Goal: Task Accomplishment & Management: Manage account settings

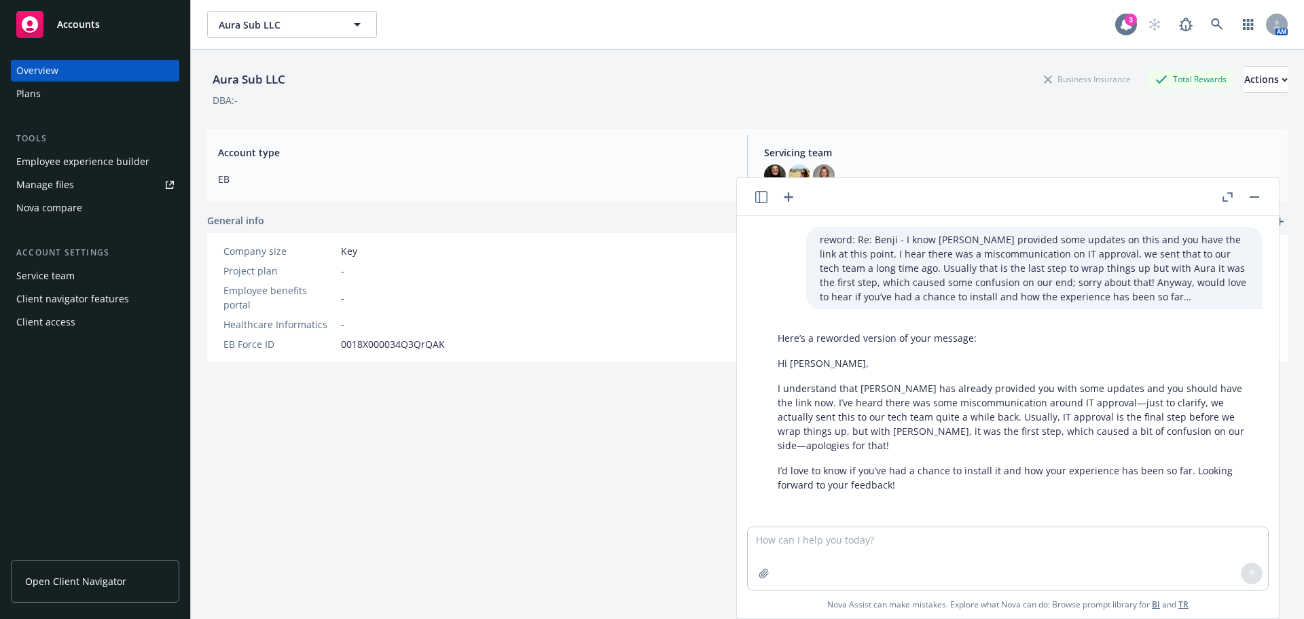
click at [1120, 24] on icon at bounding box center [1125, 24] width 11 height 12
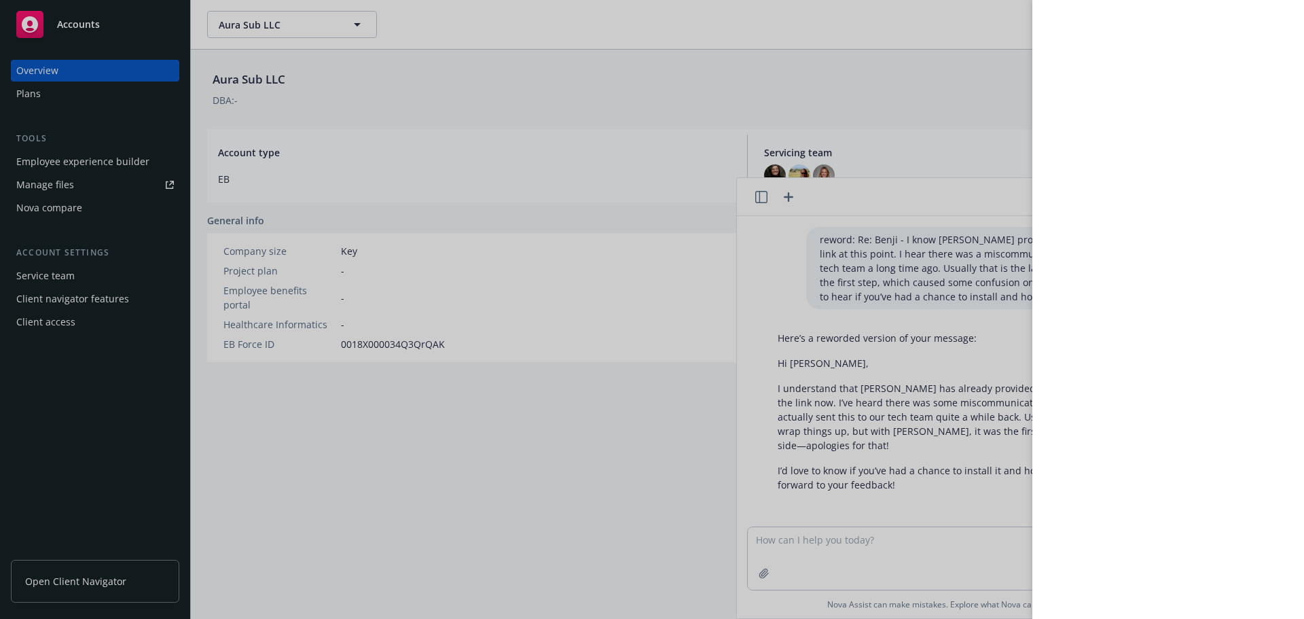
click at [134, 77] on div at bounding box center [652, 309] width 1304 height 619
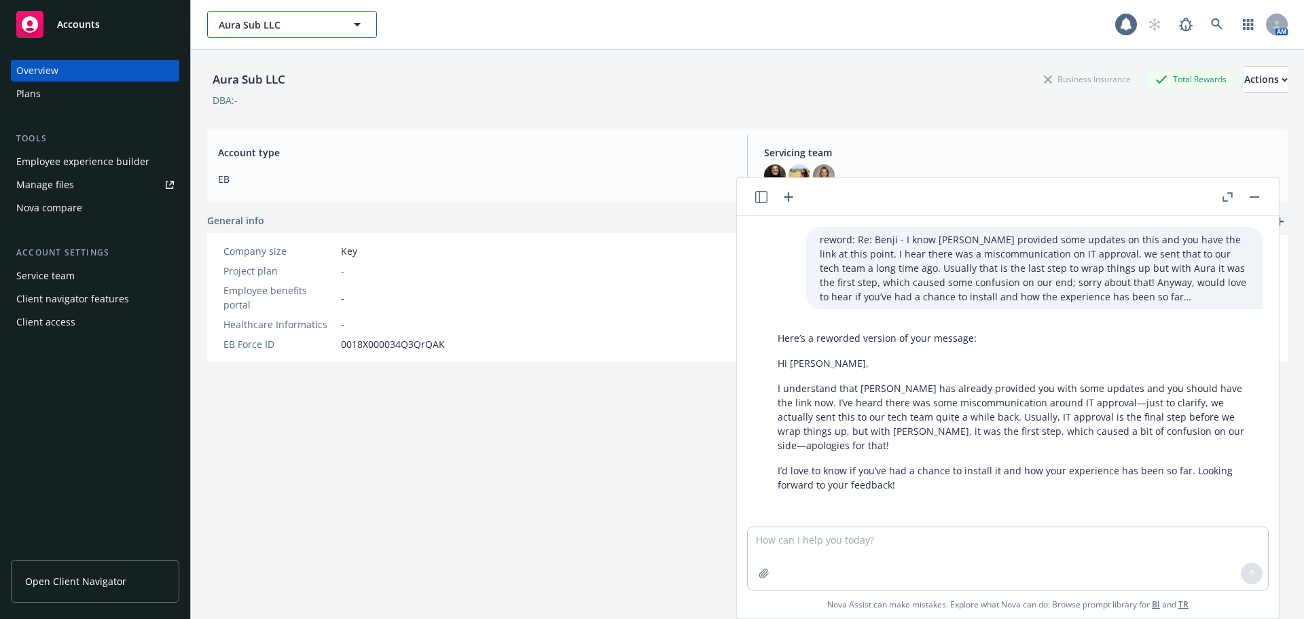
click at [296, 34] on button "Aura Sub LLC" at bounding box center [292, 24] width 170 height 27
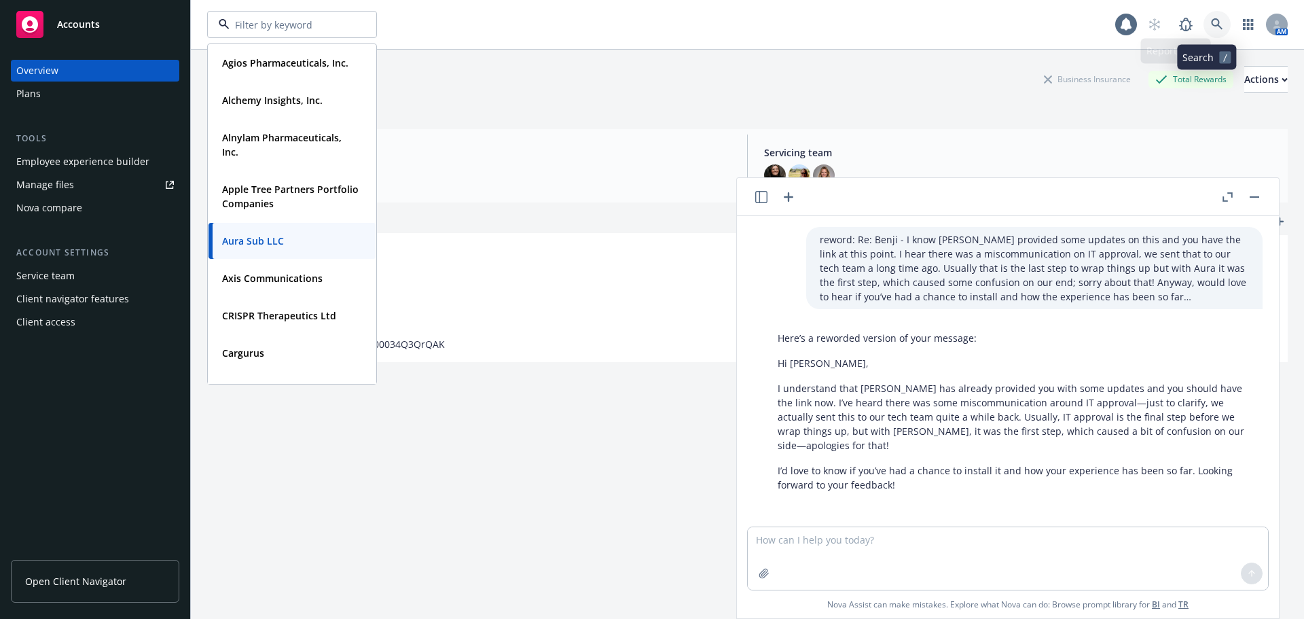
click at [1213, 25] on link at bounding box center [1216, 24] width 27 height 27
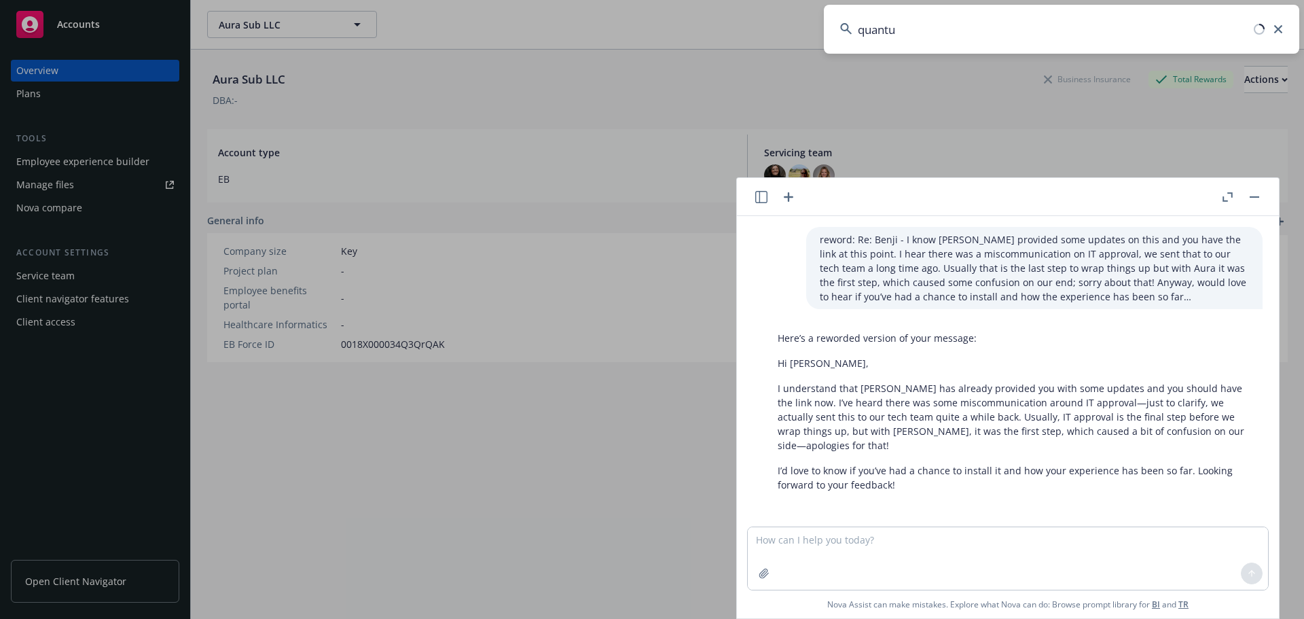
type input "quantum"
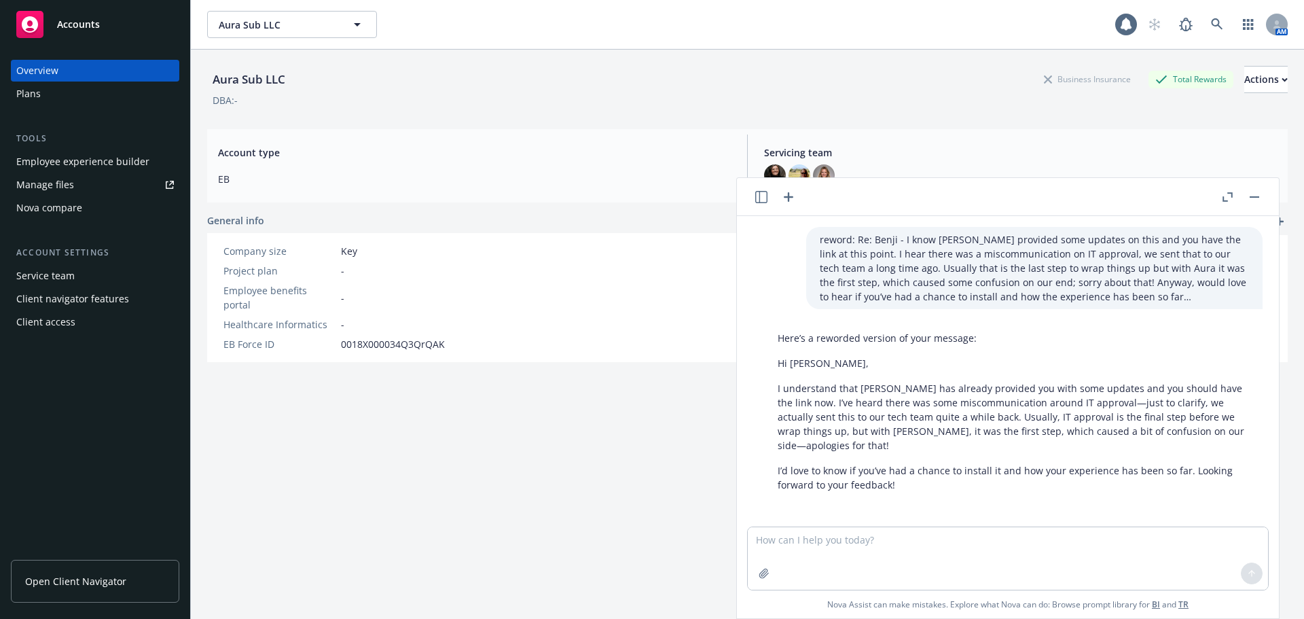
click at [1251, 198] on button "button" at bounding box center [1254, 197] width 16 height 16
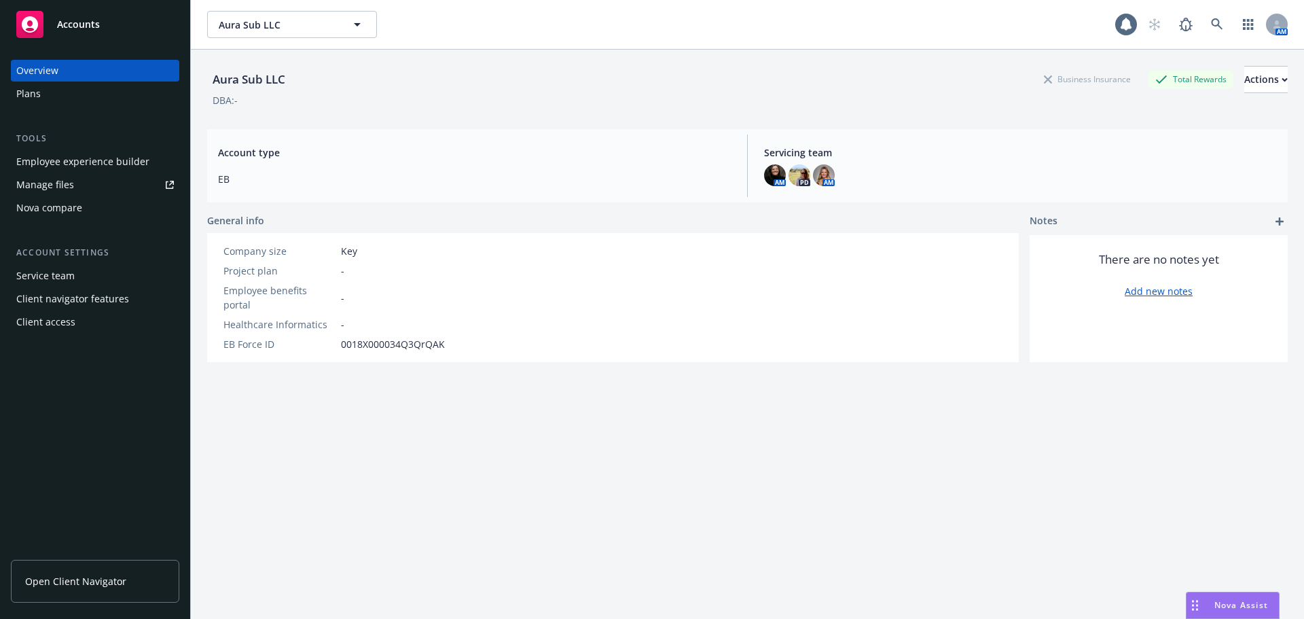
click at [1258, 33] on div "AM" at bounding box center [1214, 24] width 147 height 27
click at [1211, 28] on icon at bounding box center [1217, 24] width 12 height 12
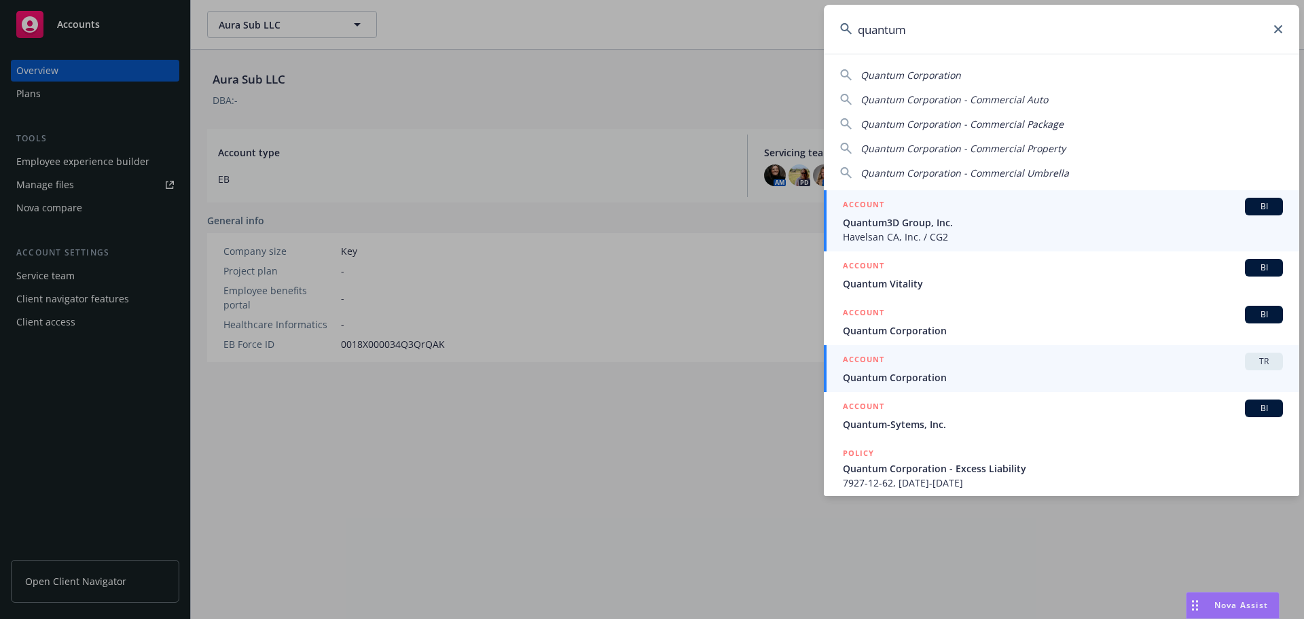
type input "quantum"
click at [1250, 365] on span "TR" at bounding box center [1263, 361] width 27 height 12
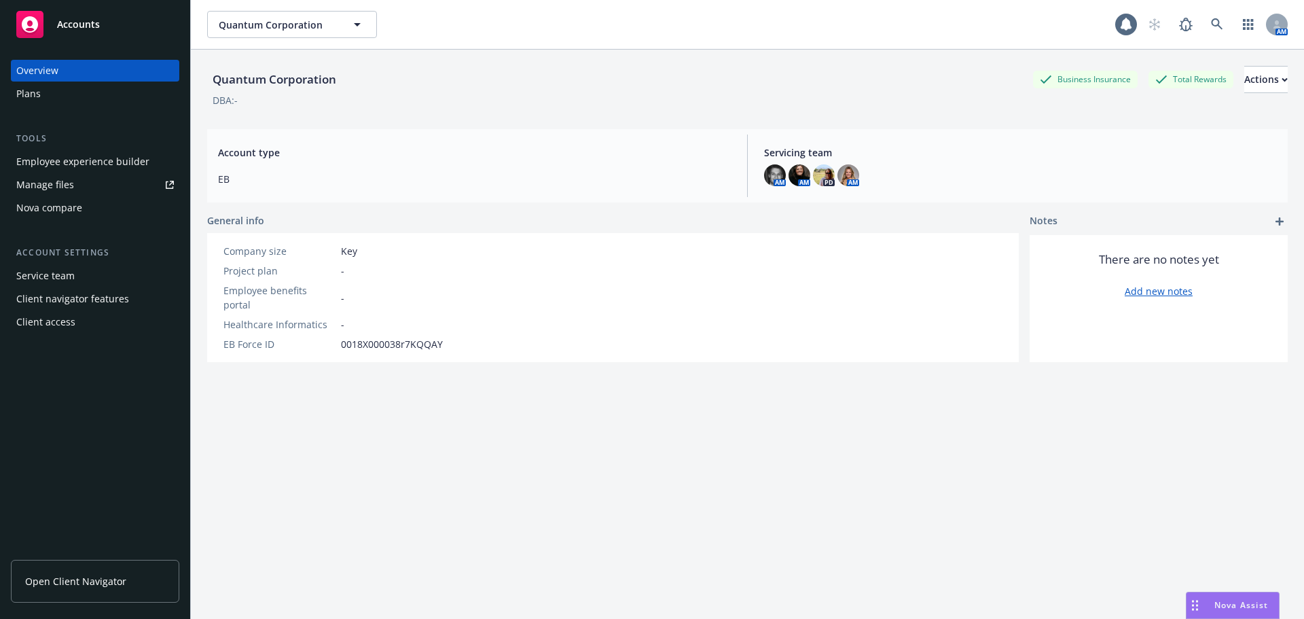
click at [81, 317] on div "Client access" at bounding box center [95, 322] width 158 height 22
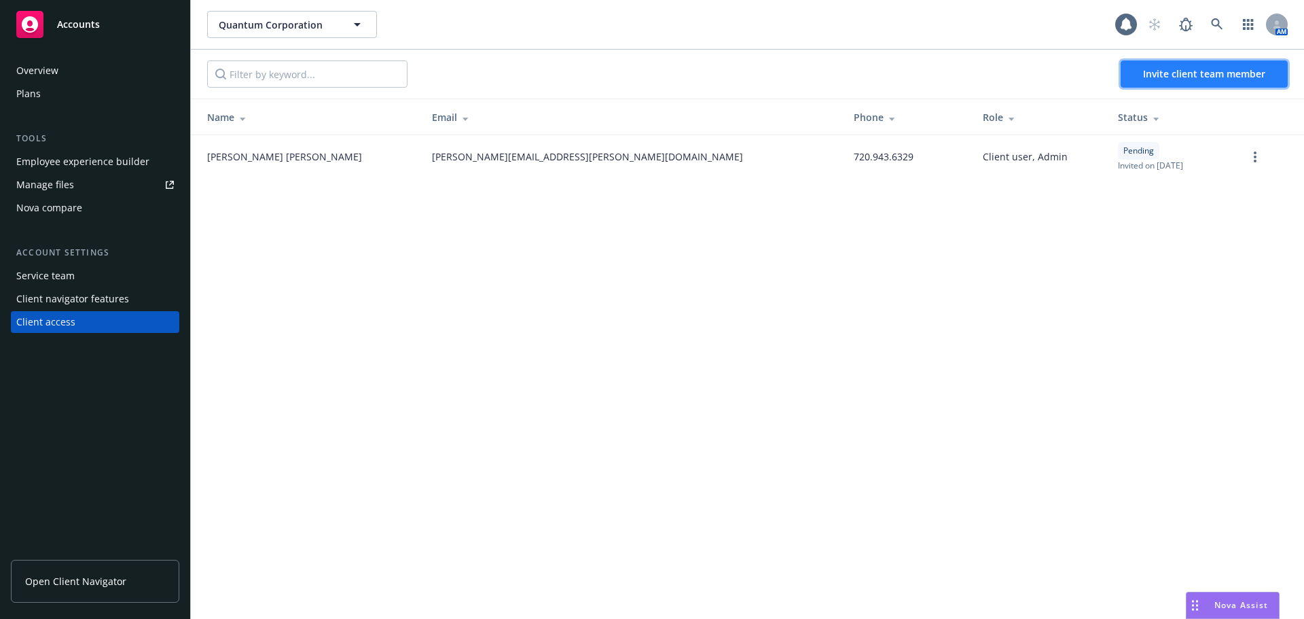
click at [1139, 81] on button "Invite client team member" at bounding box center [1203, 73] width 167 height 27
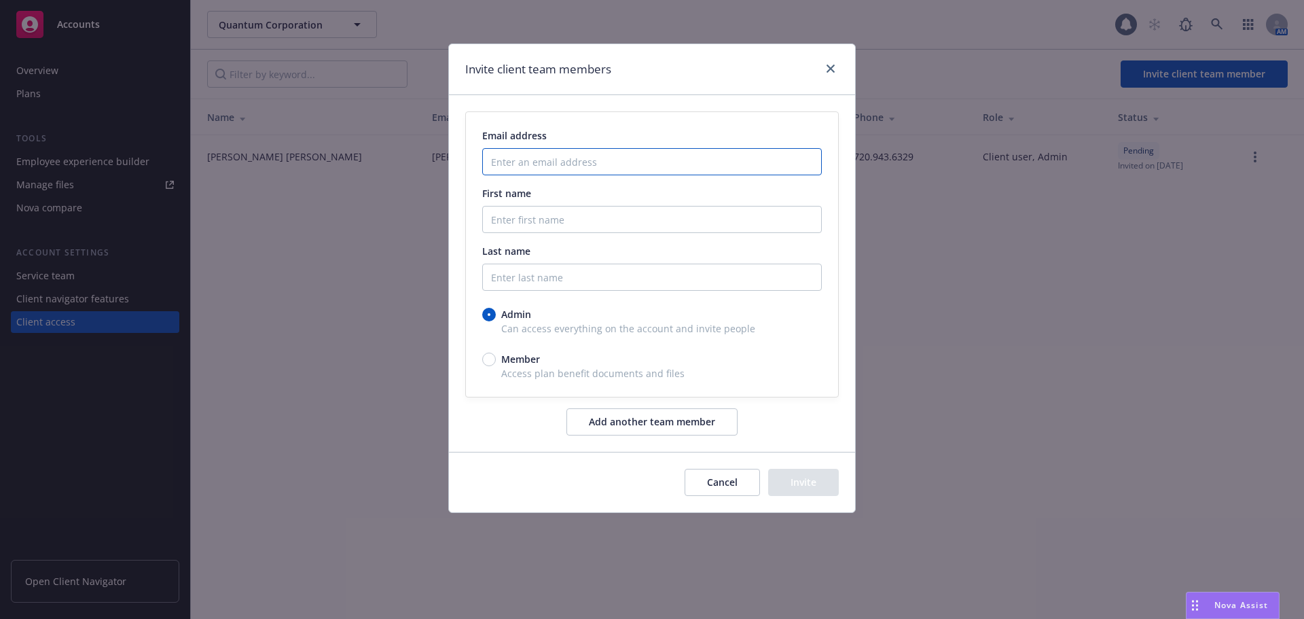
click at [654, 172] on input "Enter an email address" at bounding box center [651, 161] width 339 height 27
click at [501, 166] on input "Enter an email address" at bounding box center [651, 161] width 339 height 27
paste input "[EMAIL_ADDRESS][DOMAIN_NAME]"
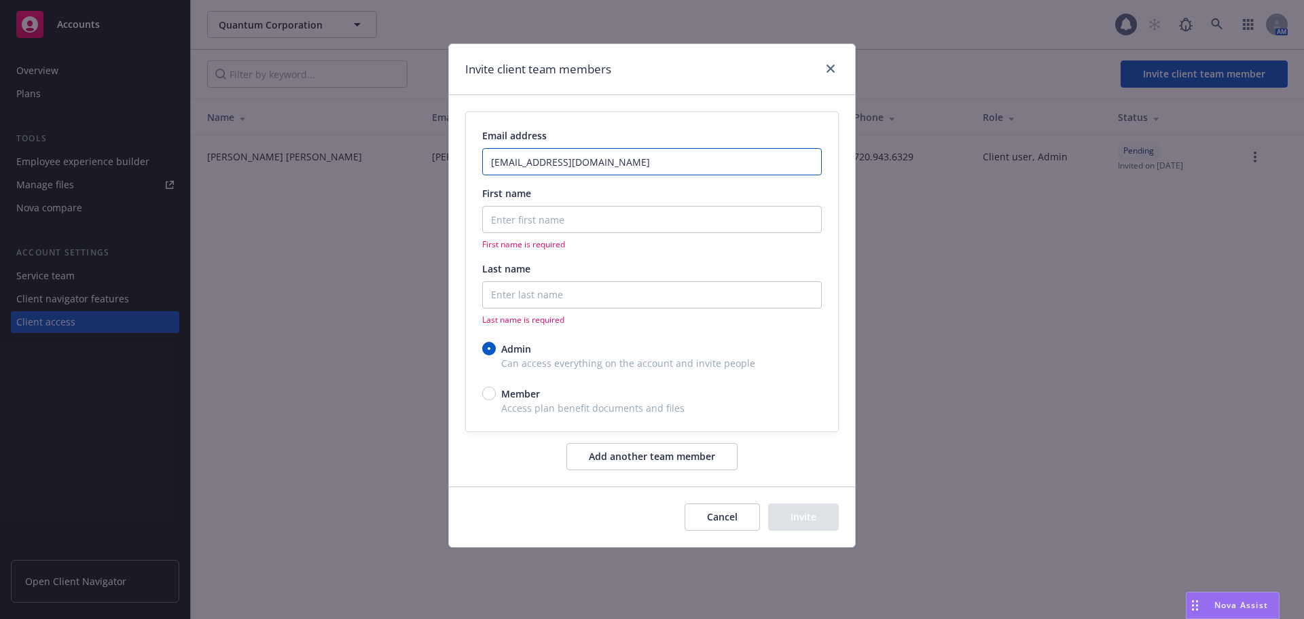
type input "[EMAIL_ADDRESS][DOMAIN_NAME]"
click at [578, 219] on input "First name" at bounding box center [651, 219] width 339 height 27
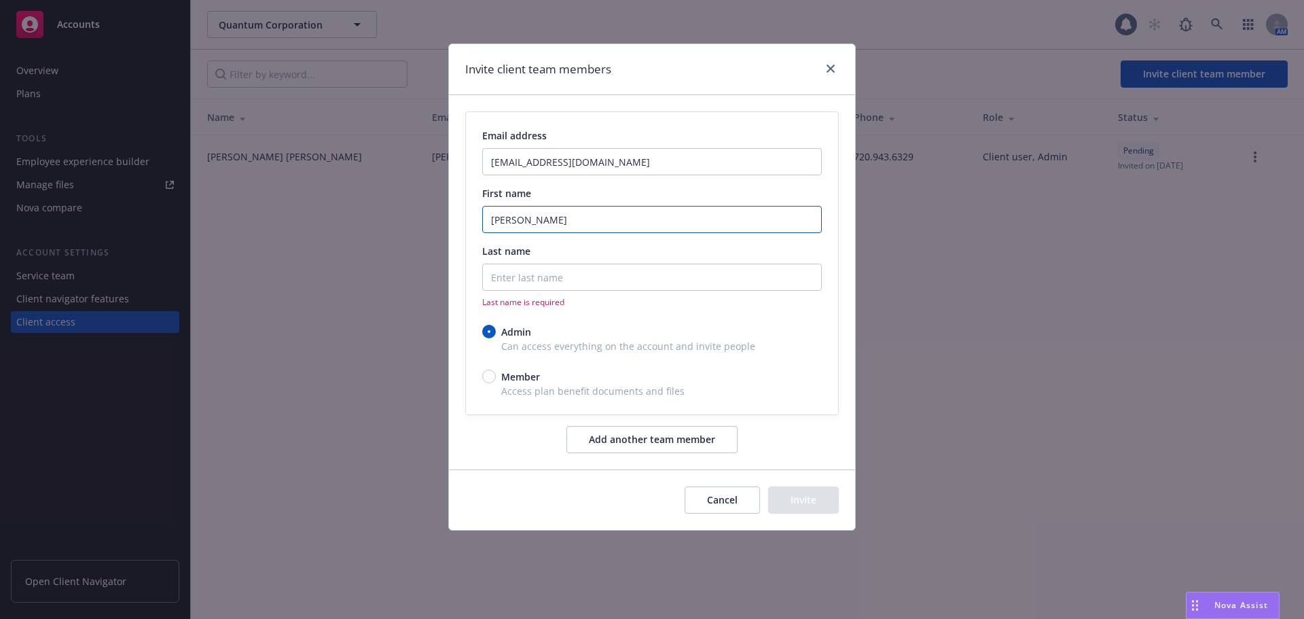
drag, startPoint x: 549, startPoint y: 225, endPoint x: 649, endPoint y: 223, distance: 99.8
click at [649, 223] on input "[PERSON_NAME]" at bounding box center [651, 219] width 339 height 27
type input "[PERSON_NAME]"
click at [590, 278] on input "Last name" at bounding box center [651, 276] width 339 height 27
paste input "Kotantoulas"
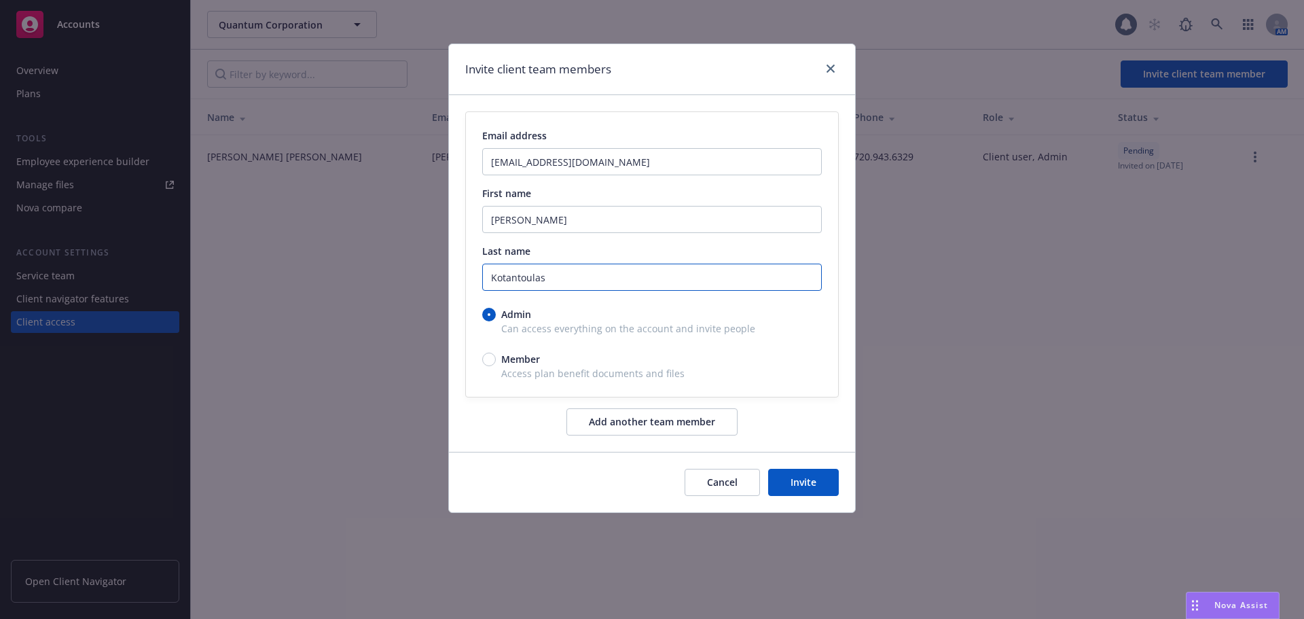
type input "Kotantoulas"
click at [612, 422] on button "Add another team member" at bounding box center [651, 421] width 171 height 27
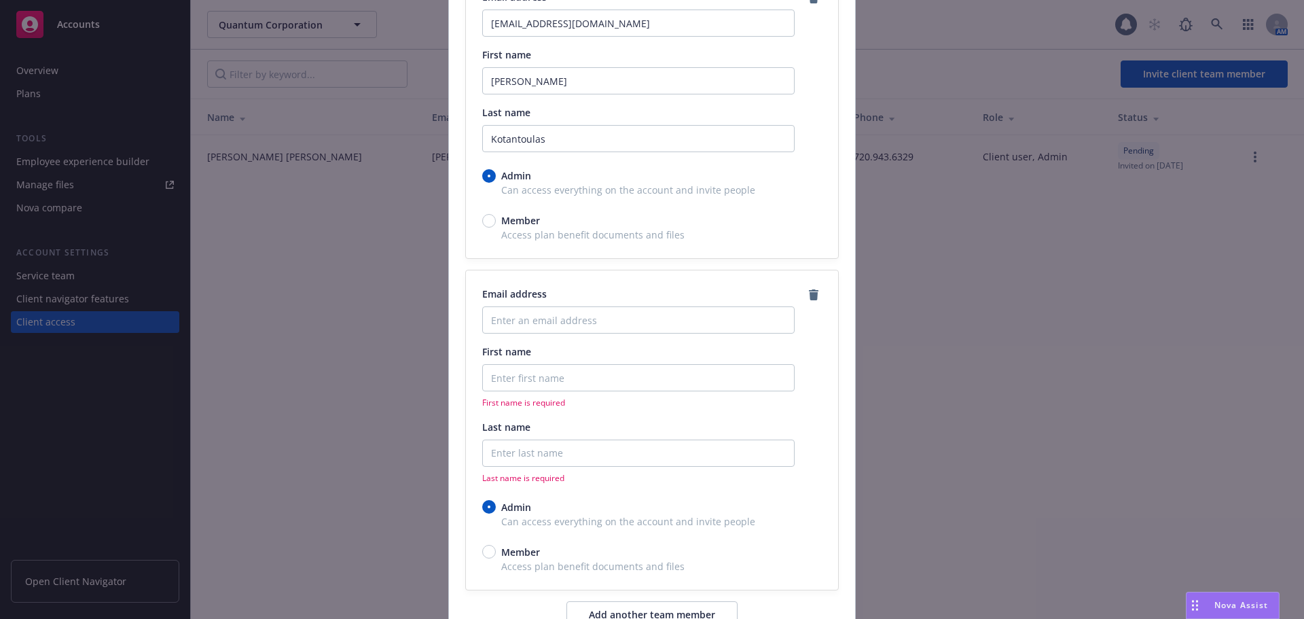
scroll to position [269, 0]
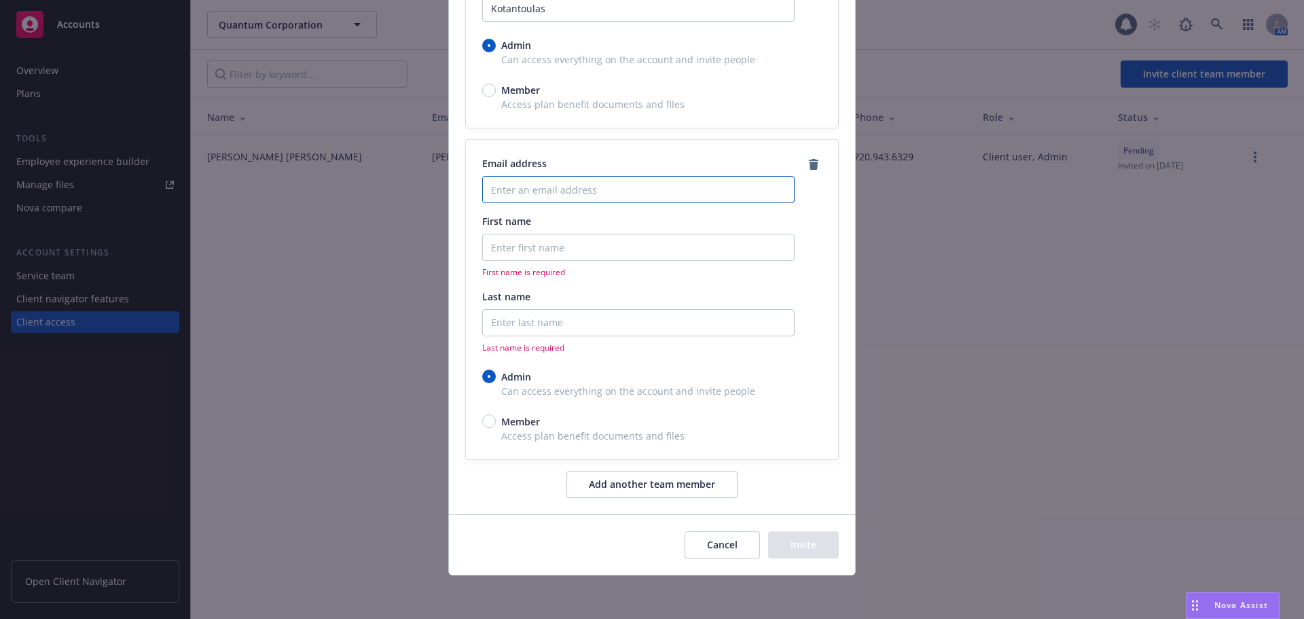
click at [542, 191] on input "Enter an email address" at bounding box center [638, 189] width 312 height 27
click at [577, 196] on input "Enter an email address" at bounding box center [638, 189] width 312 height 27
paste input "[PERSON_NAME][EMAIL_ADDRESS][PERSON_NAME][DOMAIN_NAME]"
type input "[PERSON_NAME][EMAIL_ADDRESS][PERSON_NAME][DOMAIN_NAME]"
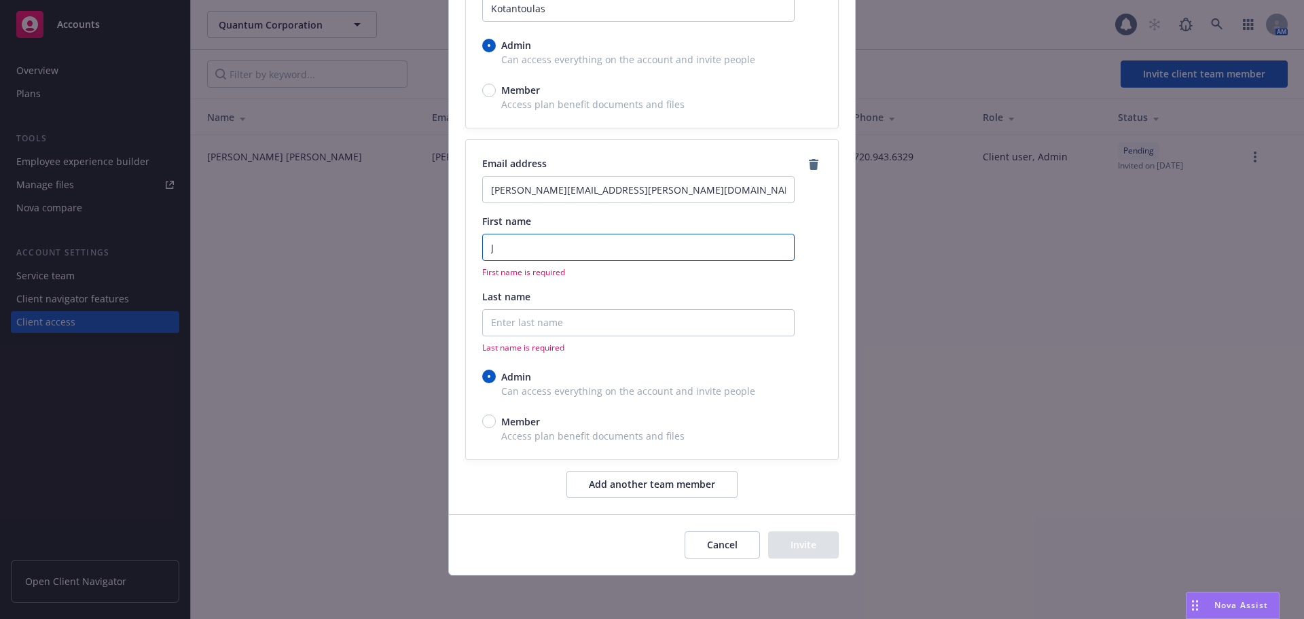
scroll to position [252, 0]
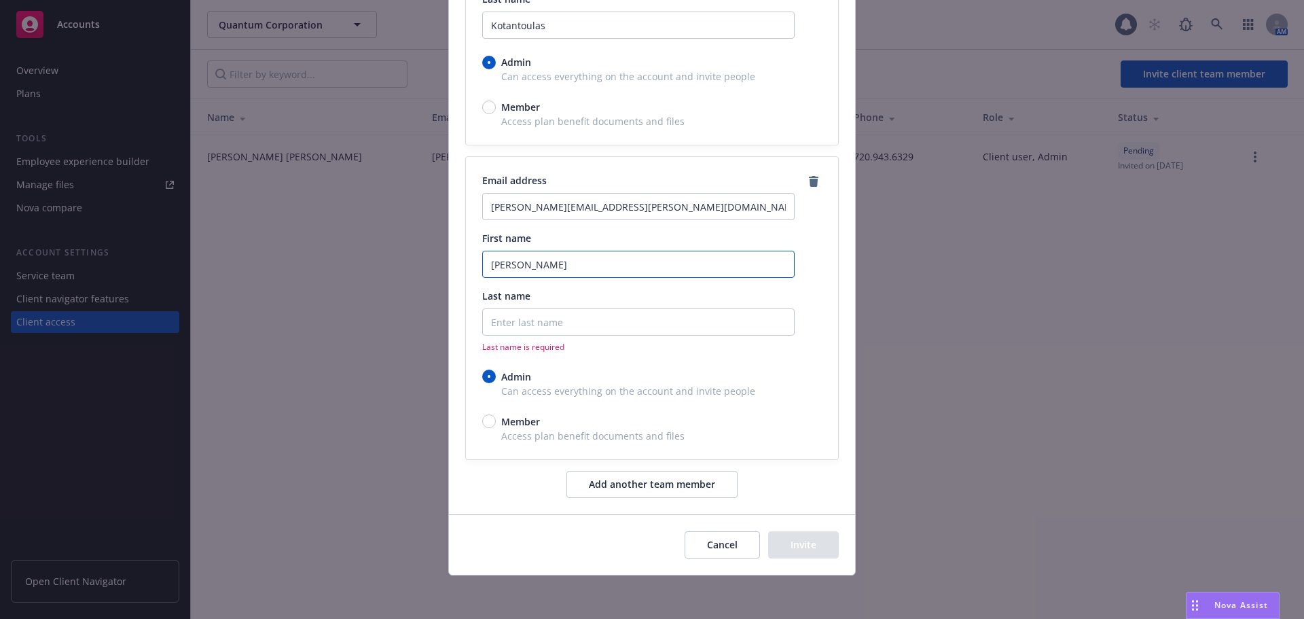
type input "[PERSON_NAME]"
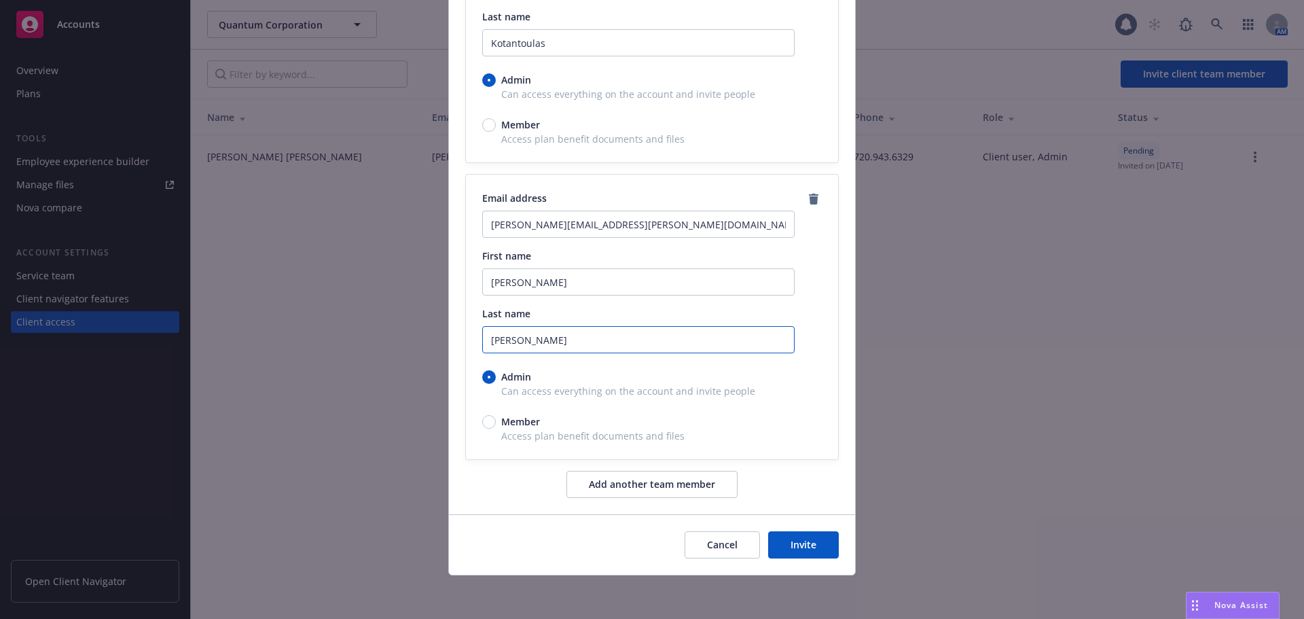
type input "[PERSON_NAME]"
click at [786, 548] on button "Invite" at bounding box center [803, 544] width 71 height 27
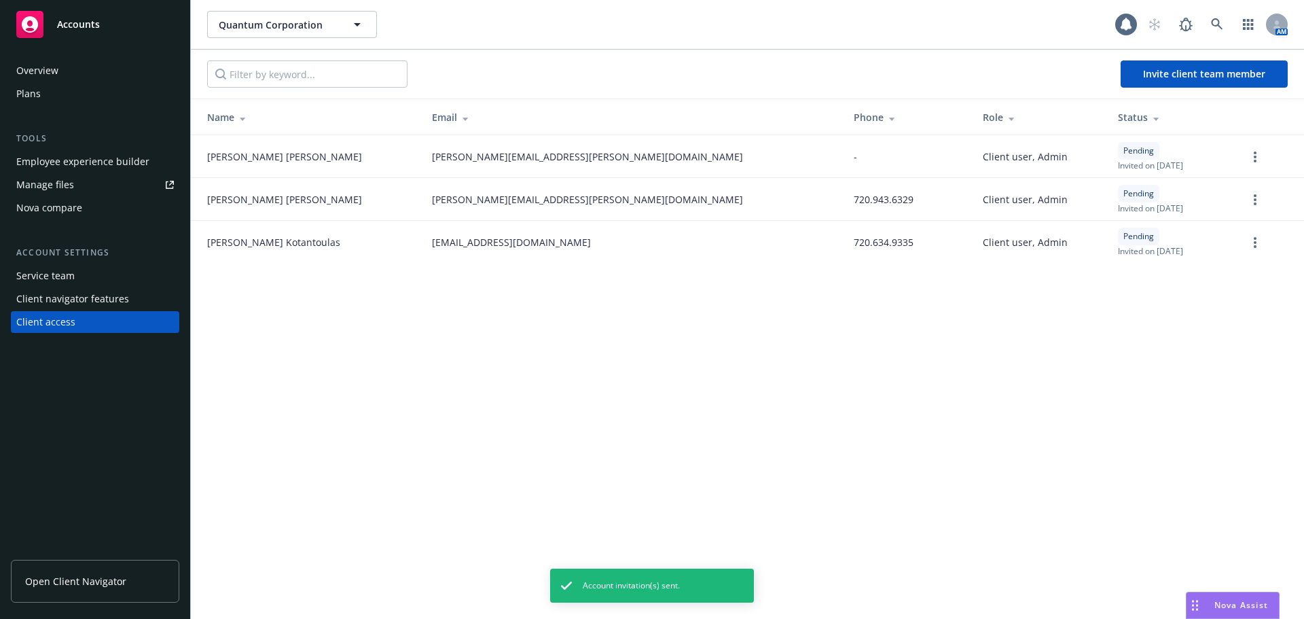
click at [60, 60] on div "Overview" at bounding box center [95, 71] width 158 height 22
